Goal: Check status: Check status

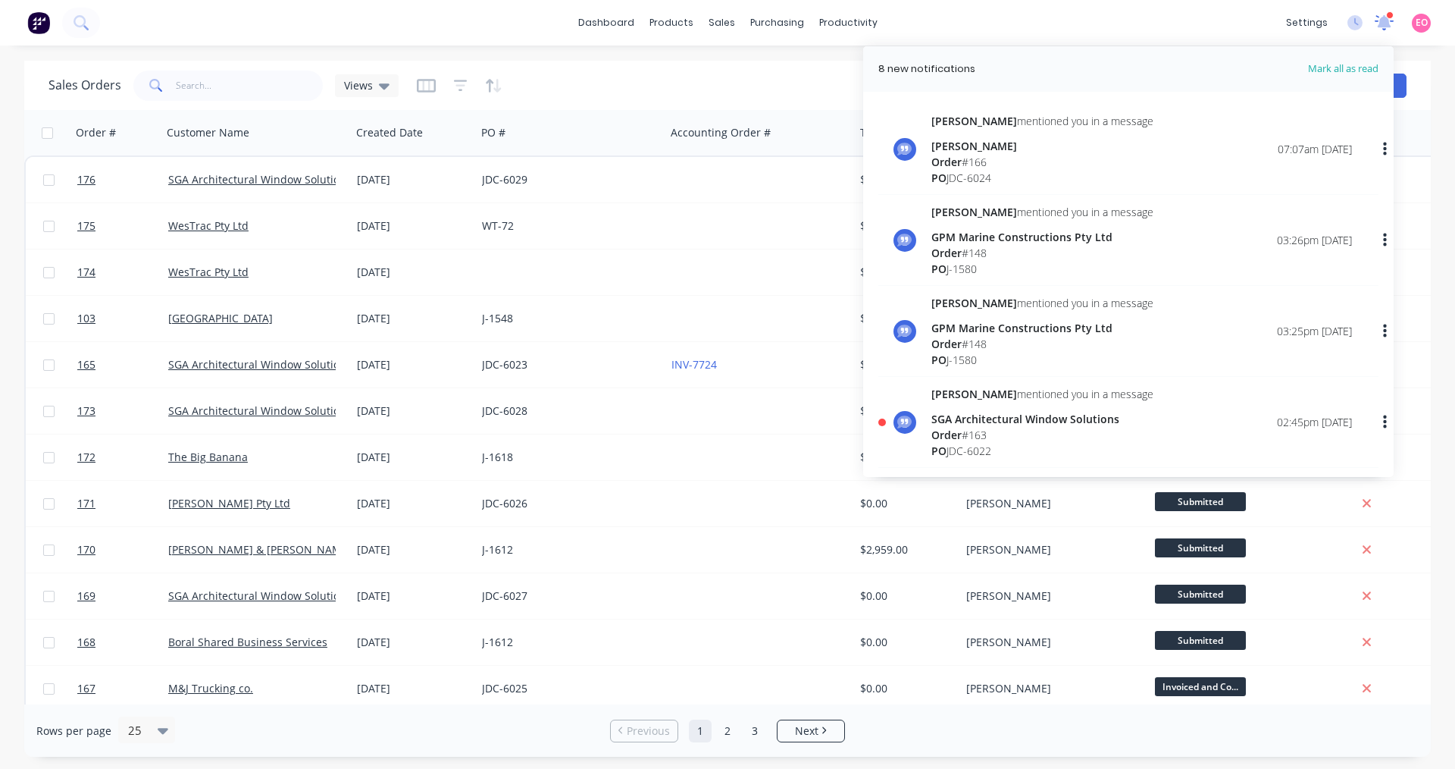
click at [1386, 29] on icon at bounding box center [1385, 21] width 20 height 15
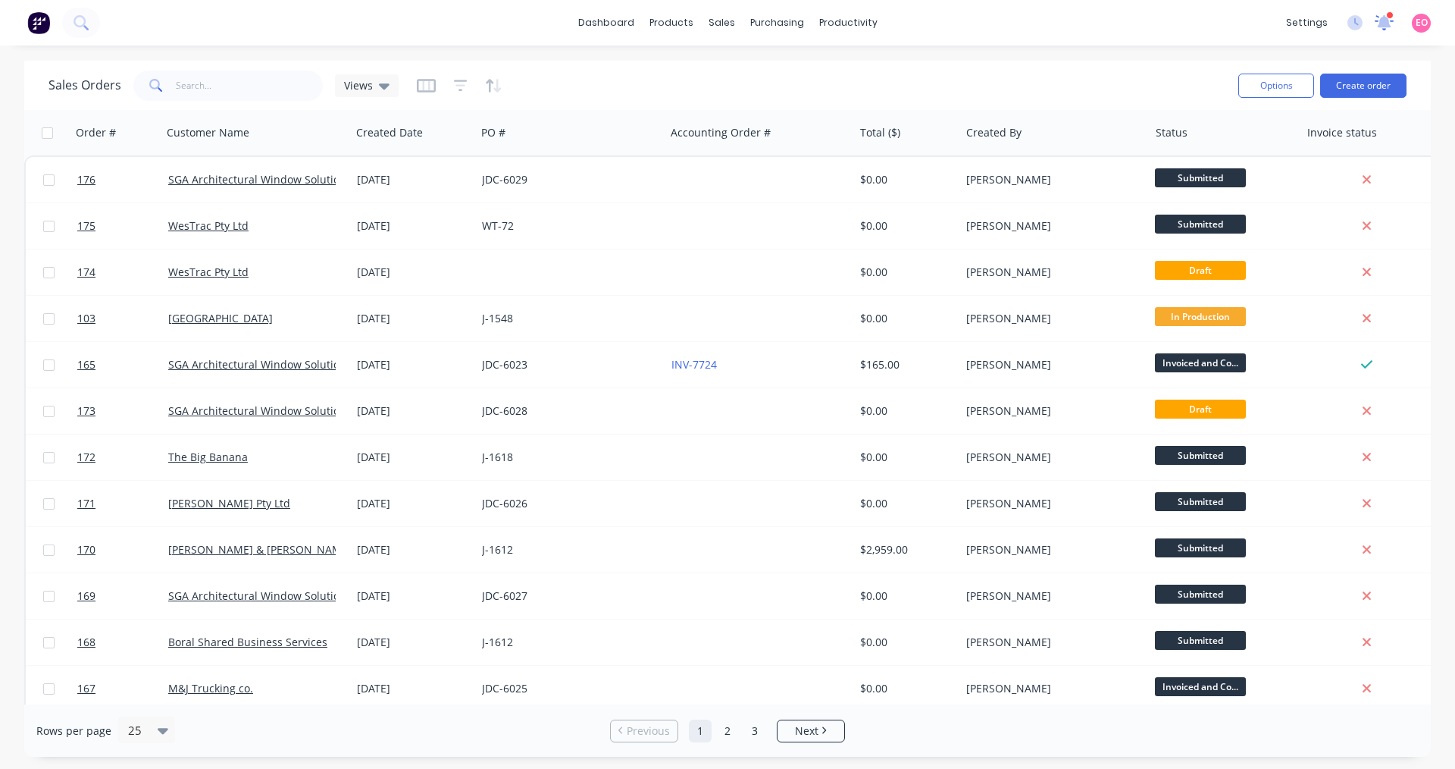
click at [1376, 30] on icon at bounding box center [1385, 22] width 20 height 16
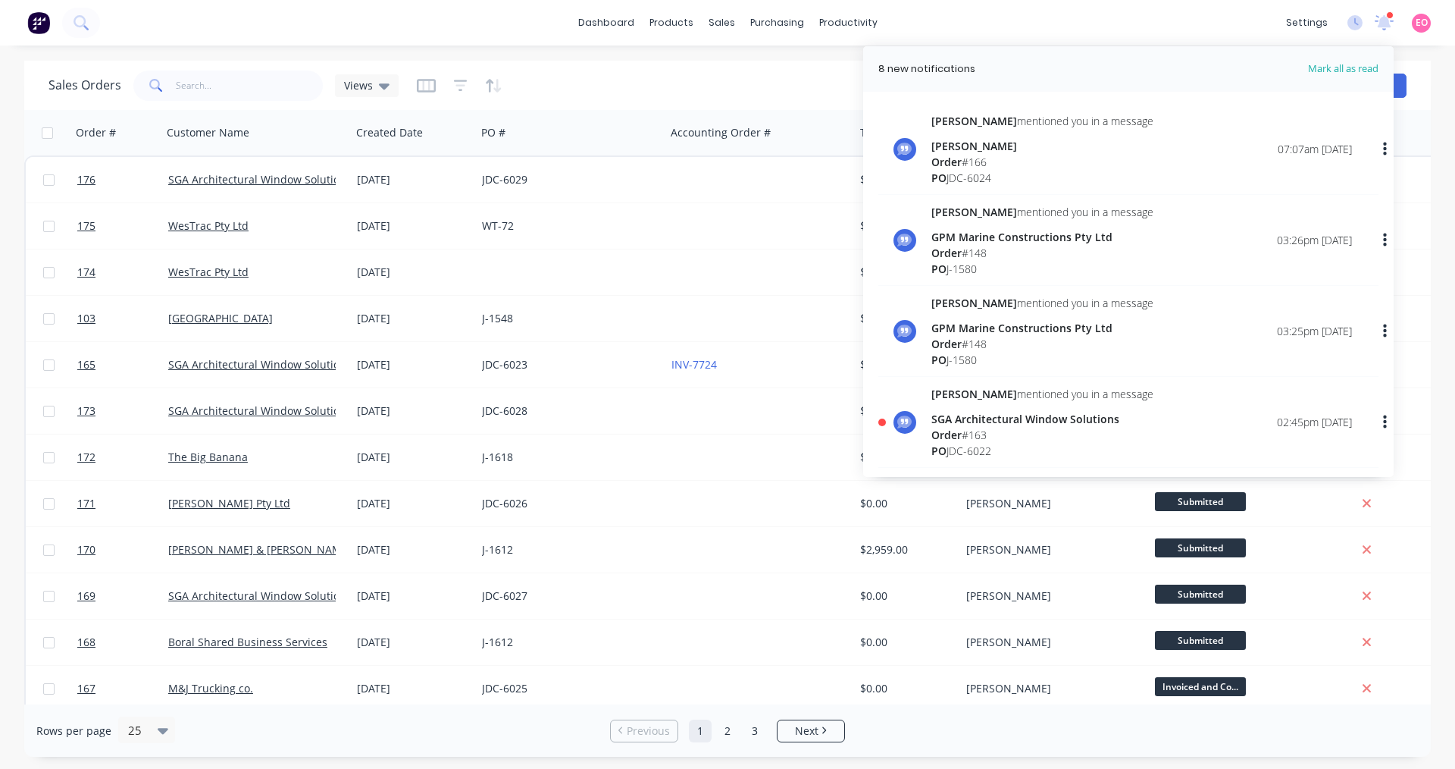
click at [1026, 171] on div "PO JDC-6024" at bounding box center [1043, 178] width 222 height 16
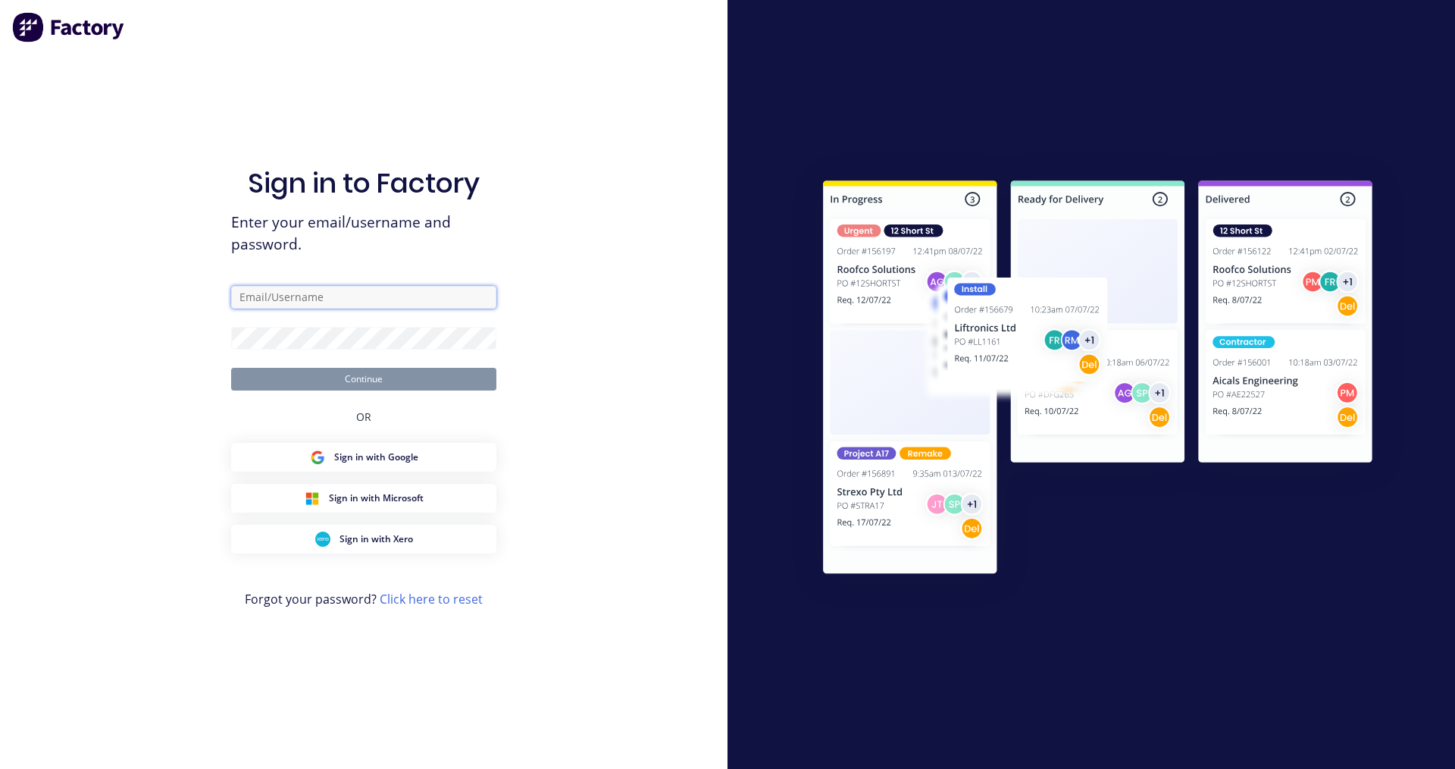
type input "[EMAIL_ADDRESS][DOMAIN_NAME]"
click at [402, 376] on button "Continue" at bounding box center [363, 379] width 265 height 23
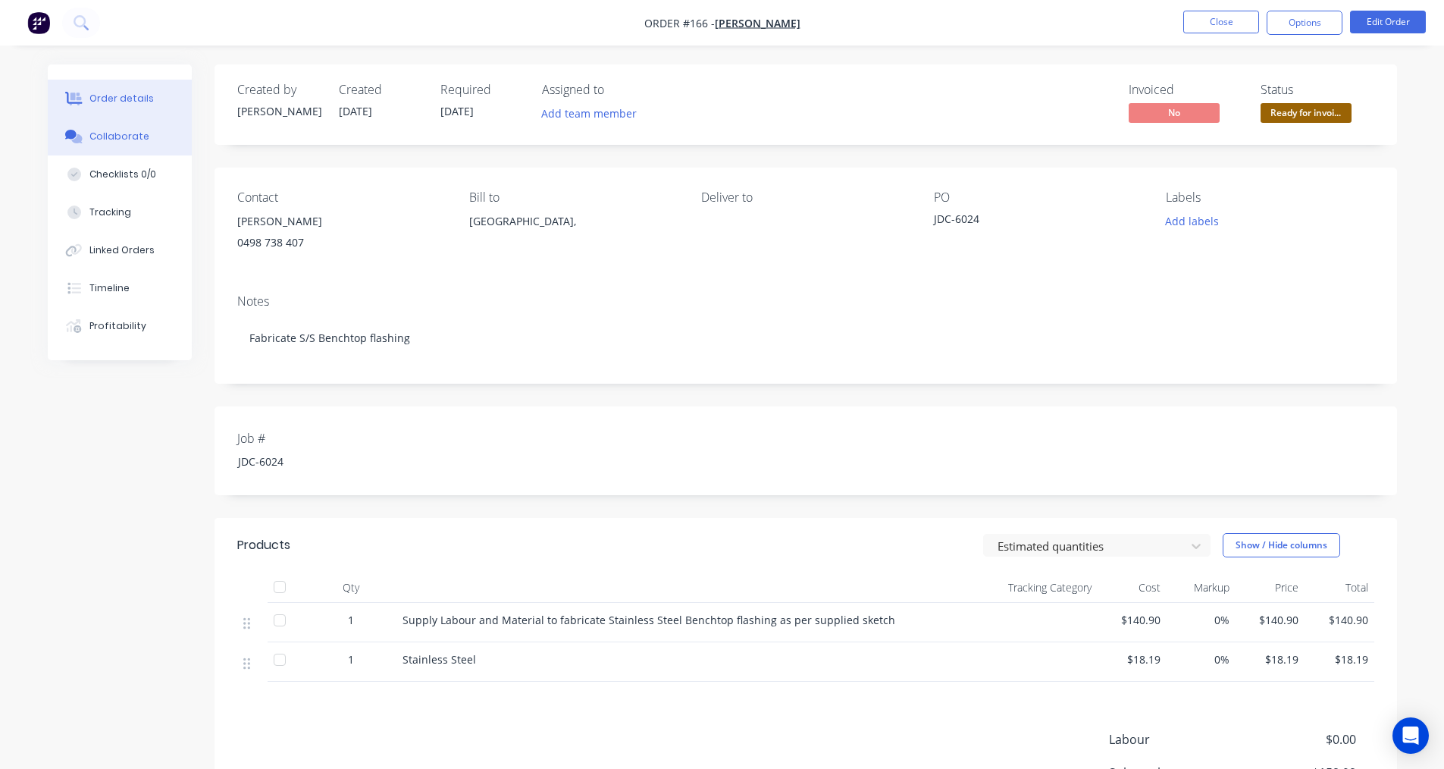
click at [124, 145] on button "Collaborate" at bounding box center [120, 136] width 144 height 38
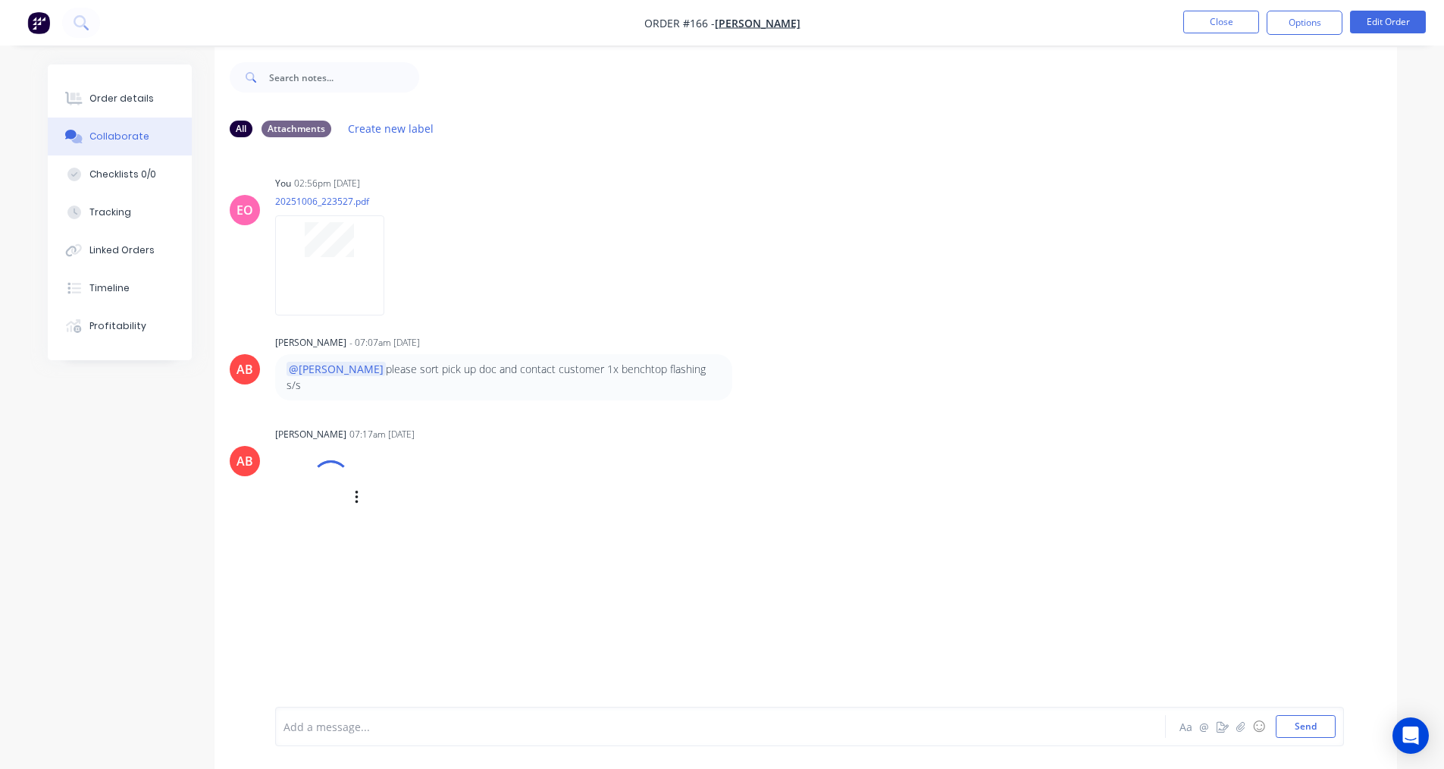
scroll to position [23, 0]
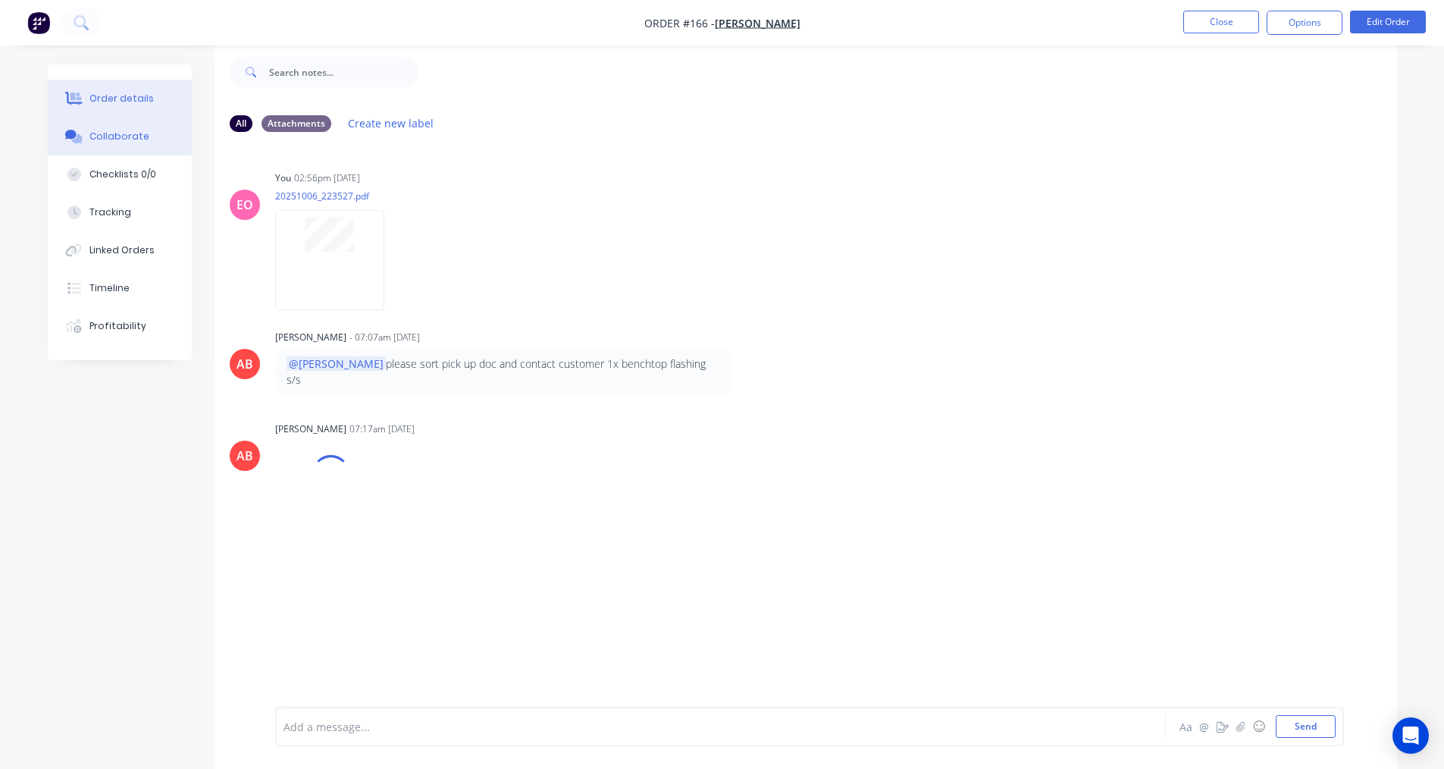
click at [121, 86] on button "Order details" at bounding box center [120, 99] width 144 height 38
